Goal: Task Accomplishment & Management: Complete application form

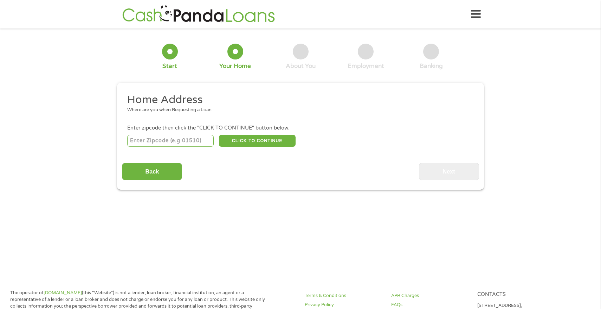
click at [174, 142] on input "number" at bounding box center [170, 141] width 87 height 12
type input "78749"
click at [260, 143] on button "CLICK TO CONTINUE" at bounding box center [257, 141] width 77 height 12
type input "78749"
type input "Austin"
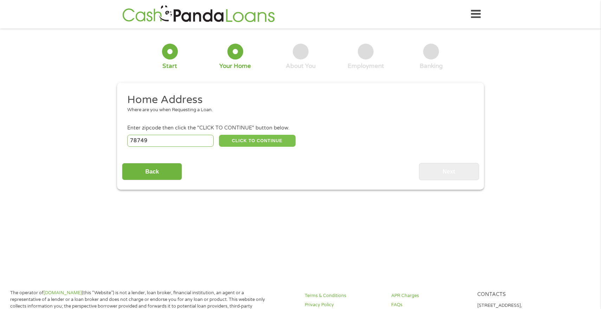
select select "[US_STATE]"
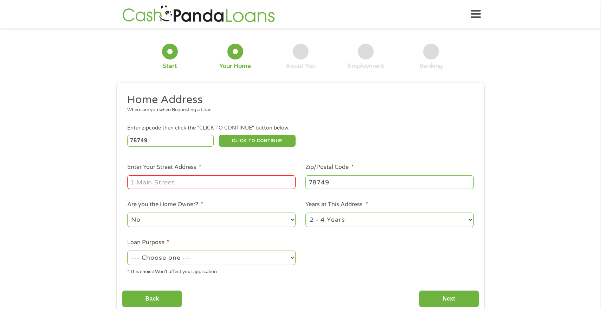
click at [177, 181] on input "Enter Your Street Address *" at bounding box center [211, 181] width 168 height 13
type input "[STREET_ADDRESS][PERSON_NAME]"
click at [173, 220] on select "No Yes" at bounding box center [211, 219] width 168 height 14
click at [127, 213] on select "No Yes" at bounding box center [211, 219] width 168 height 14
click at [375, 218] on select "1 Year or less 1 - 2 Years 2 - 4 Years Over 4 Years" at bounding box center [390, 219] width 168 height 14
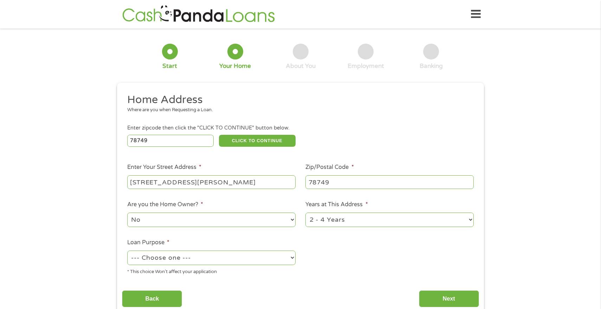
select select "60months"
click at [306, 213] on select "1 Year or less 1 - 2 Years 2 - 4 Years Over 4 Years" at bounding box center [390, 219] width 168 height 14
click at [207, 256] on select "--- Choose one --- Pay Bills Debt Consolidation Home Improvement Major Purchase…" at bounding box center [211, 257] width 168 height 14
select select "paybills"
click at [127, 251] on select "--- Choose one --- Pay Bills Debt Consolidation Home Improvement Major Purchase…" at bounding box center [211, 257] width 168 height 14
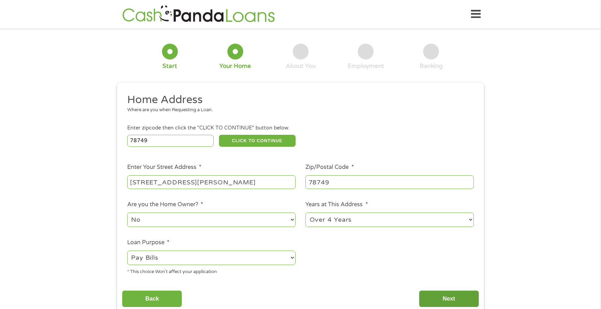
click at [439, 291] on input "Next" at bounding box center [449, 298] width 60 height 17
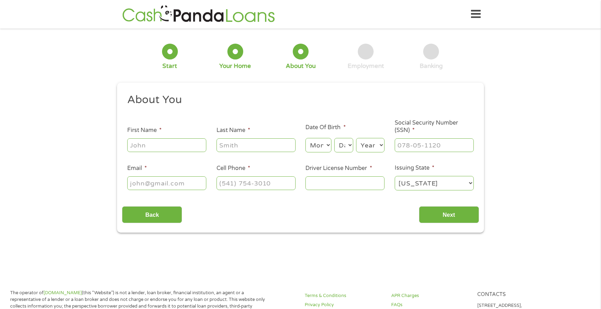
click at [151, 147] on input "First Name *" at bounding box center [166, 144] width 79 height 13
type input "[PERSON_NAME]"
type input "[EMAIL_ADDRESS][DOMAIN_NAME]"
type input "[PHONE_NUMBER]"
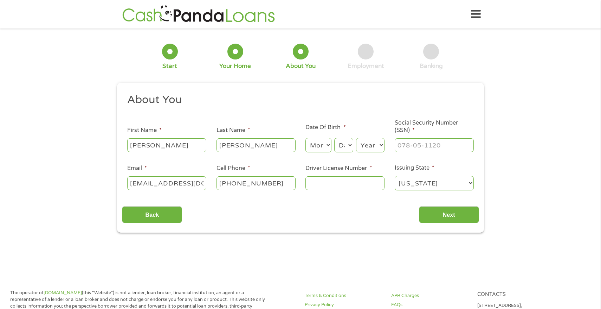
click at [322, 145] on select "Month 1 2 3 4 5 6 7 8 9 10 11 12" at bounding box center [319, 145] width 26 height 14
select select "6"
click at [306, 138] on select "Month 1 2 3 4 5 6 7 8 9 10 11 12" at bounding box center [319, 145] width 26 height 14
click at [346, 149] on select "Day 1 2 3 4 5 6 7 8 9 10 11 12 13 14 15 16 17 18 19 20 21 22 23 24 25 26 27 28 …" at bounding box center [343, 145] width 19 height 14
select select "10"
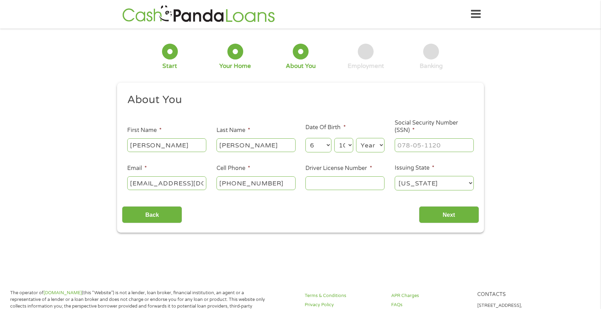
click at [334, 138] on select "Day 1 2 3 4 5 6 7 8 9 10 11 12 13 14 15 16 17 18 19 20 21 22 23 24 25 26 27 28 …" at bounding box center [343, 145] width 19 height 14
click at [369, 148] on select "Year [DATE] 2006 2005 2004 2003 2002 2001 2000 1999 1998 1997 1996 1995 1994 19…" at bounding box center [370, 145] width 28 height 14
select select "1976"
click at [356, 138] on select "Year [DATE] 2006 2005 2004 2003 2002 2001 2000 1999 1998 1997 1996 1995 1994 19…" at bounding box center [370, 145] width 28 height 14
click at [405, 147] on input "___-__-____" at bounding box center [434, 144] width 79 height 13
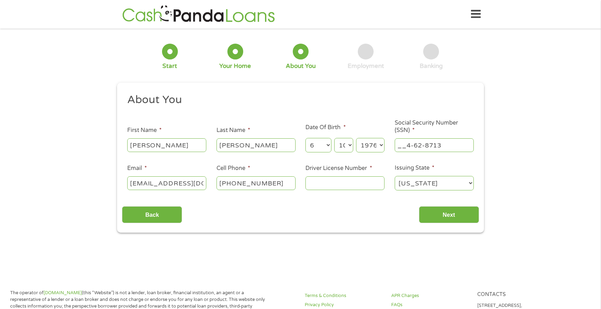
drag, startPoint x: 452, startPoint y: 145, endPoint x: 366, endPoint y: 142, distance: 86.2
click at [366, 142] on ul "About You This field is hidden when viewing the form Title * --- Choose one ---…" at bounding box center [300, 145] width 357 height 104
type input "462-87-1305"
click at [323, 182] on input "Driver License Number *" at bounding box center [345, 182] width 79 height 13
type input "00949622"
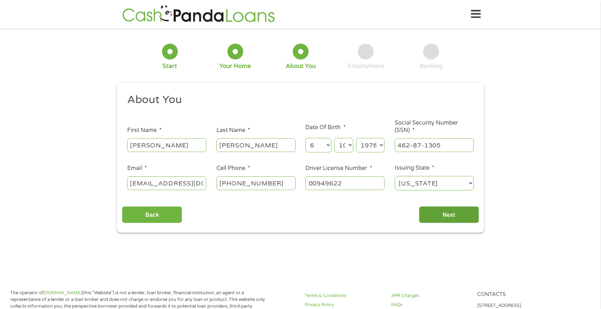
click at [464, 214] on input "Next" at bounding box center [449, 214] width 60 height 17
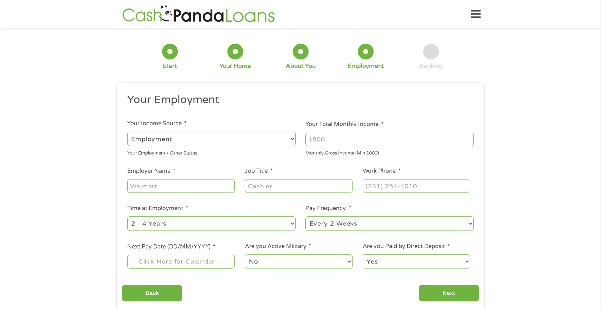
click at [321, 140] on input "Your Total Monthly Income *" at bounding box center [390, 139] width 168 height 13
type input "10000"
click at [187, 184] on input "Employer Name *" at bounding box center [181, 185] width 108 height 13
type input "dep"
